Goal: Information Seeking & Learning: Find contact information

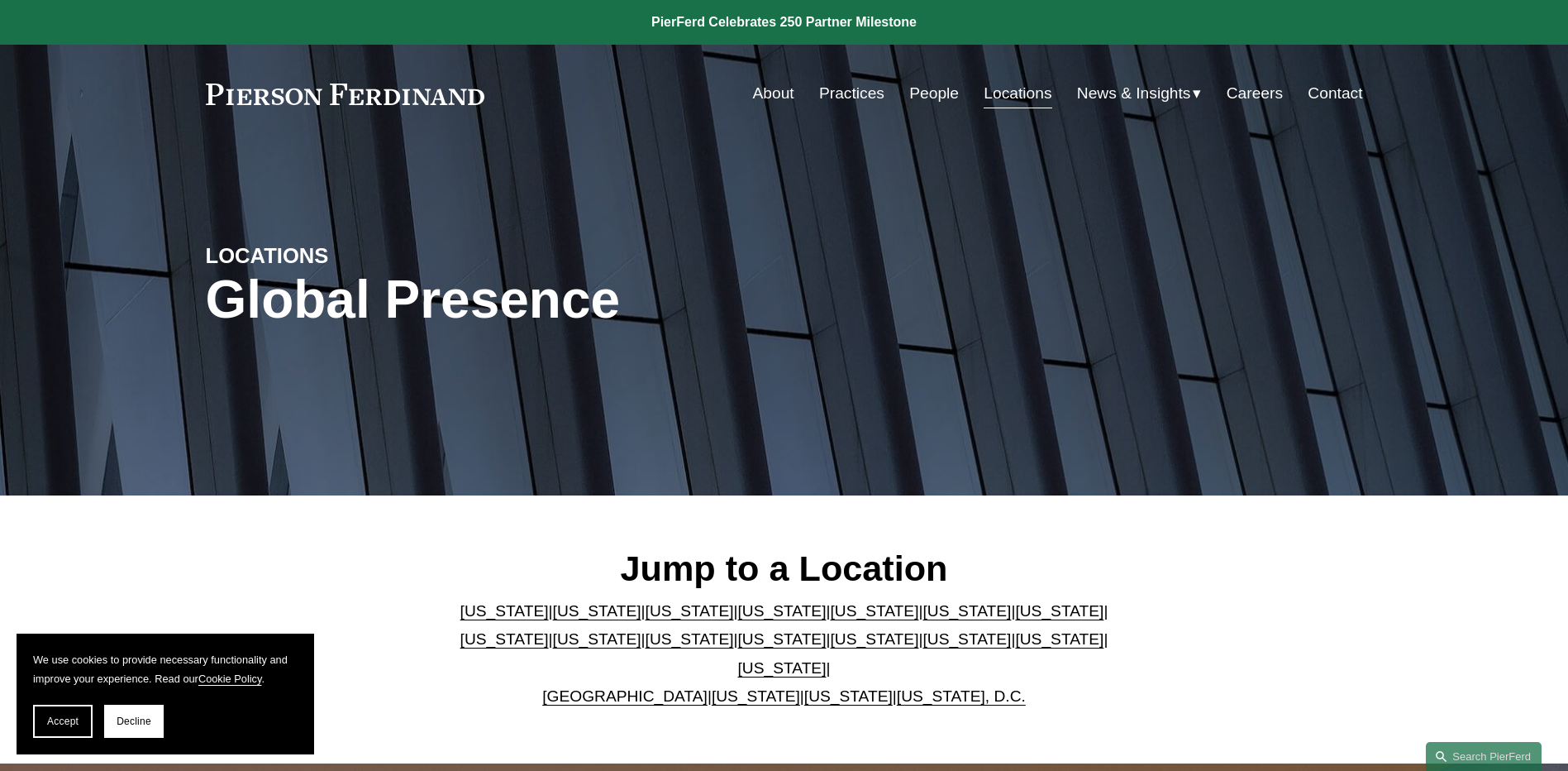
click at [937, 96] on link "People" at bounding box center [934, 93] width 50 height 31
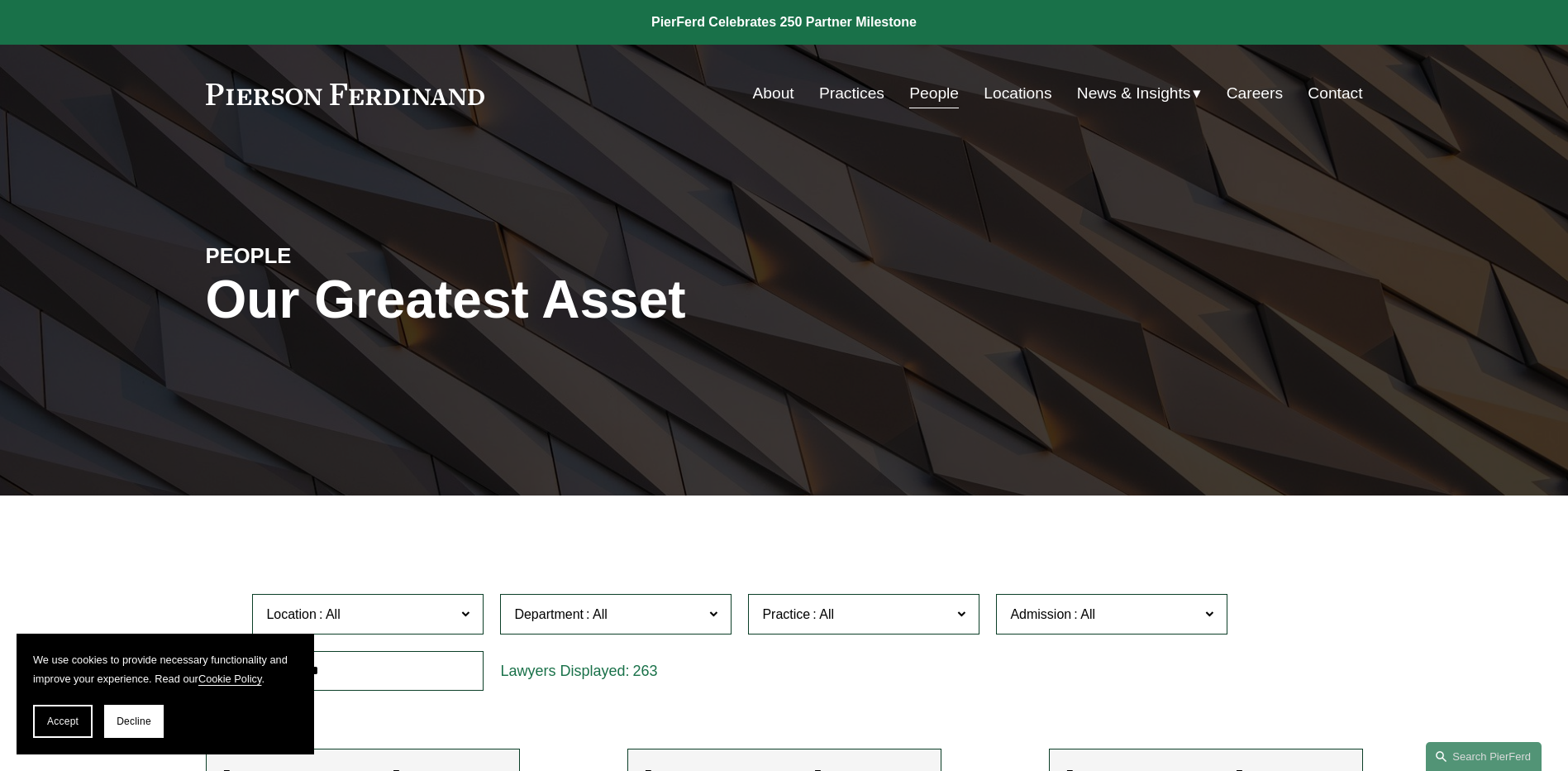
scroll to position [165, 0]
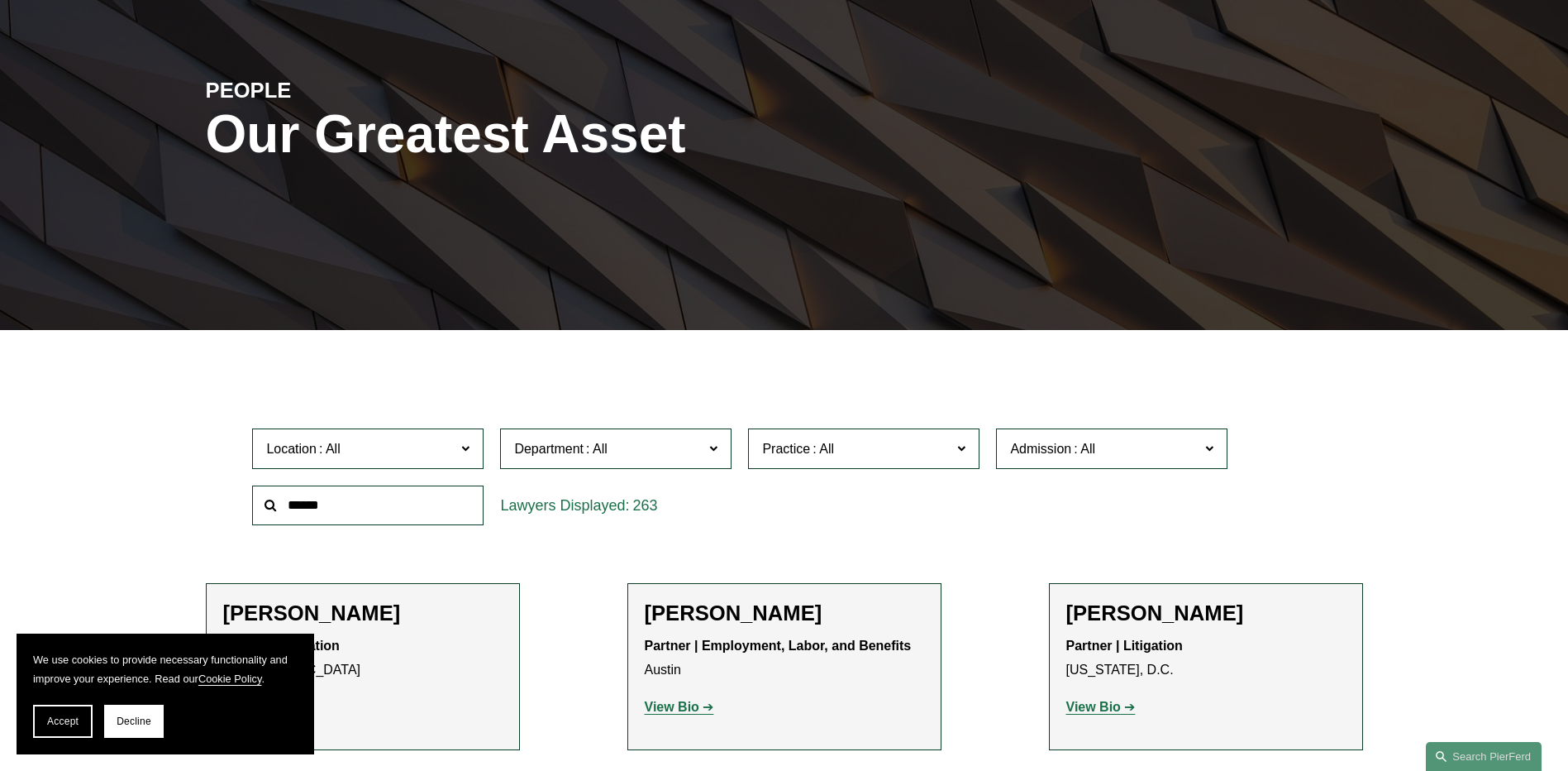
click at [327, 504] on input "text" at bounding box center [368, 506] width 231 height 41
type input "****"
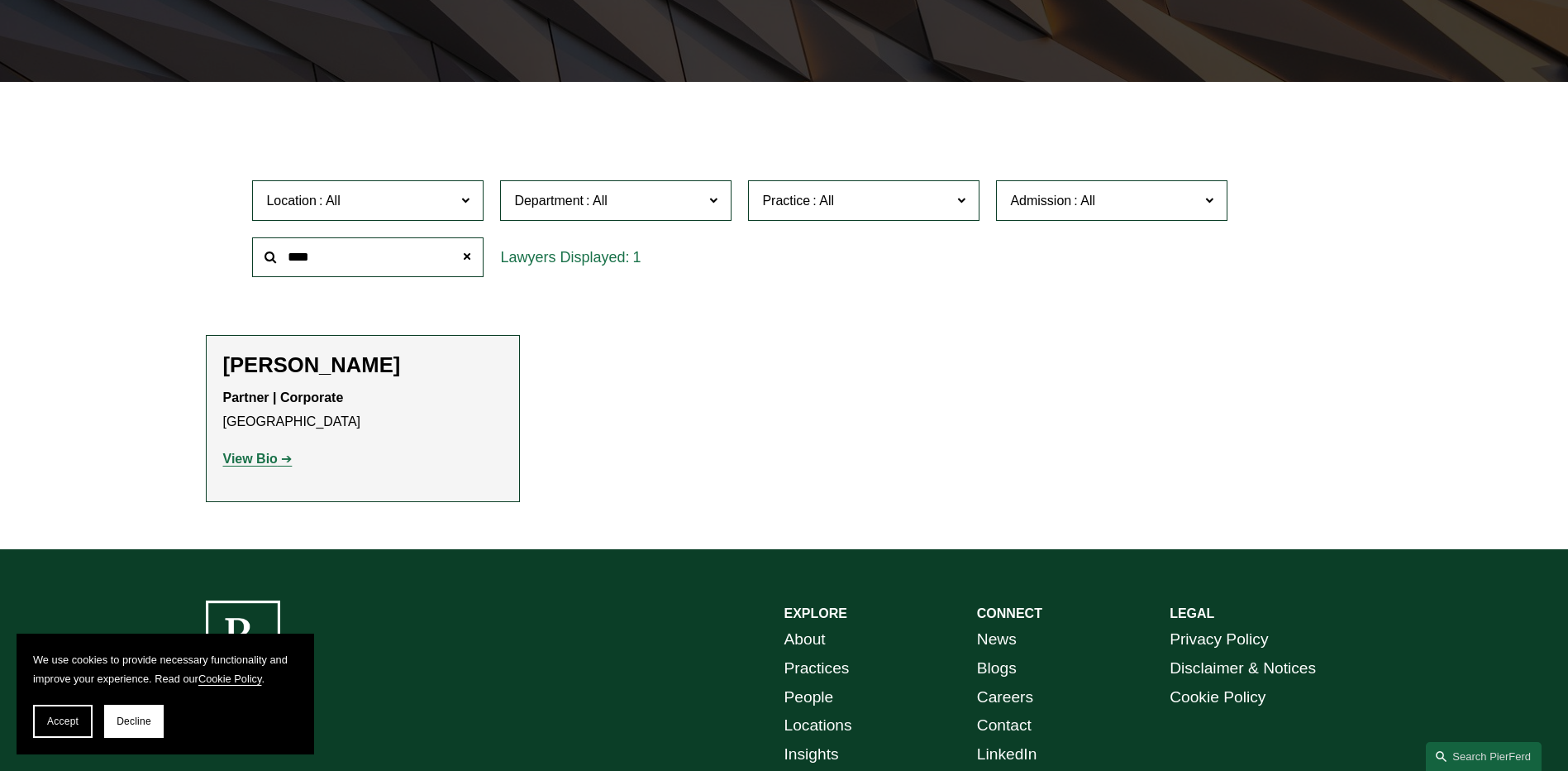
scroll to position [496, 0]
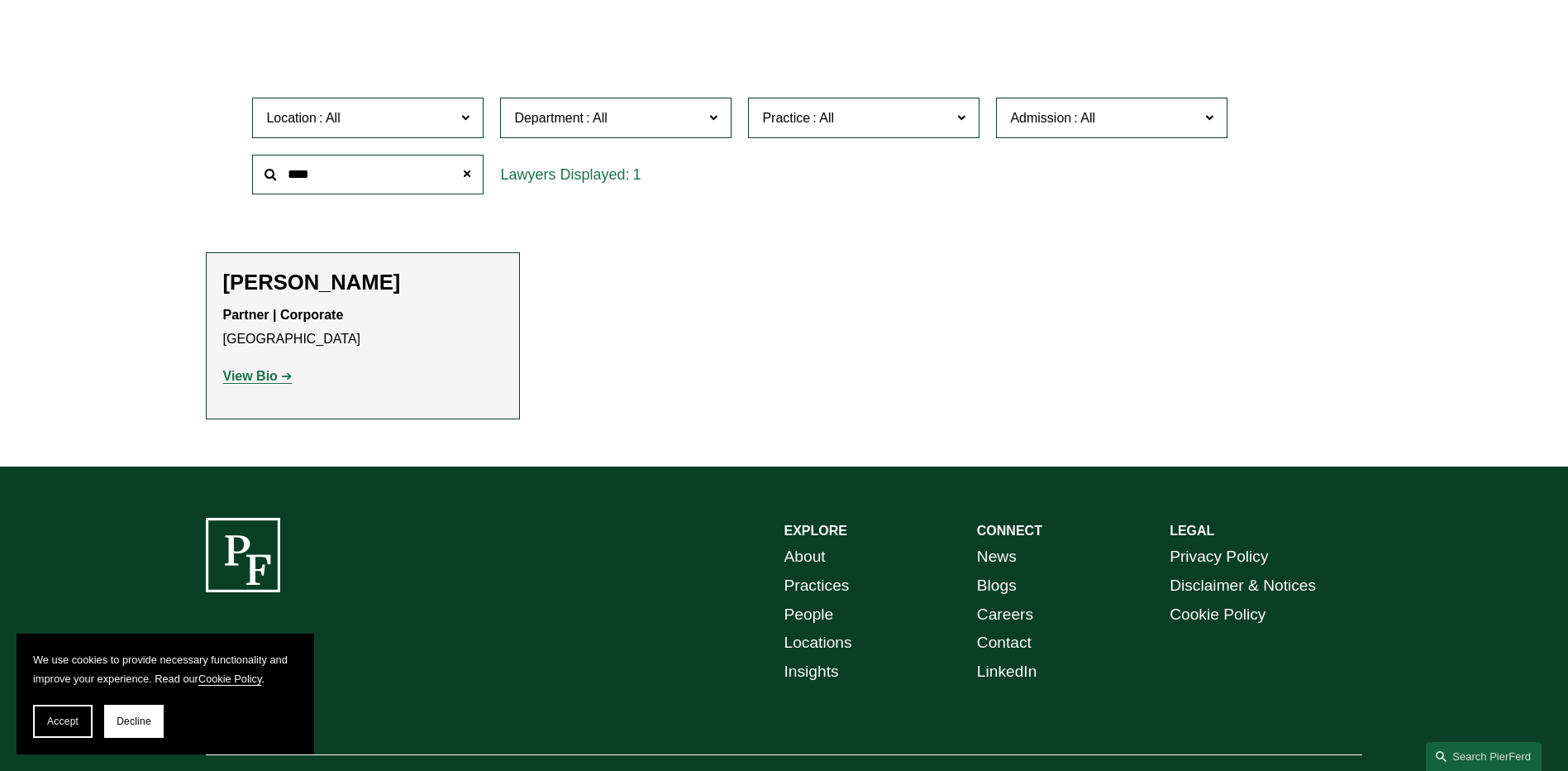
click at [256, 377] on strong "View Bio" at bounding box center [250, 375] width 55 height 14
